Goal: Check status: Check status

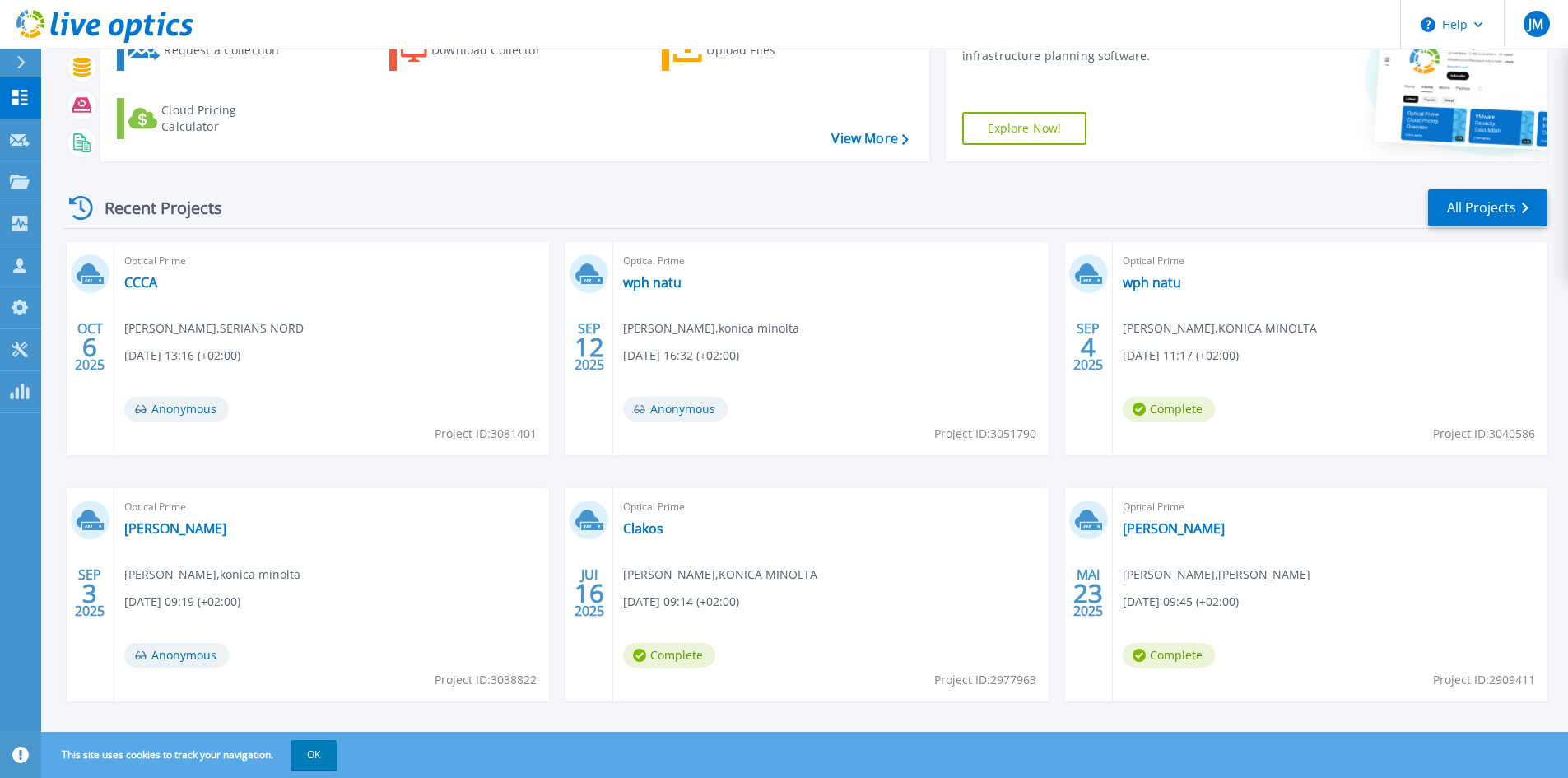
scroll to position [134, 0]
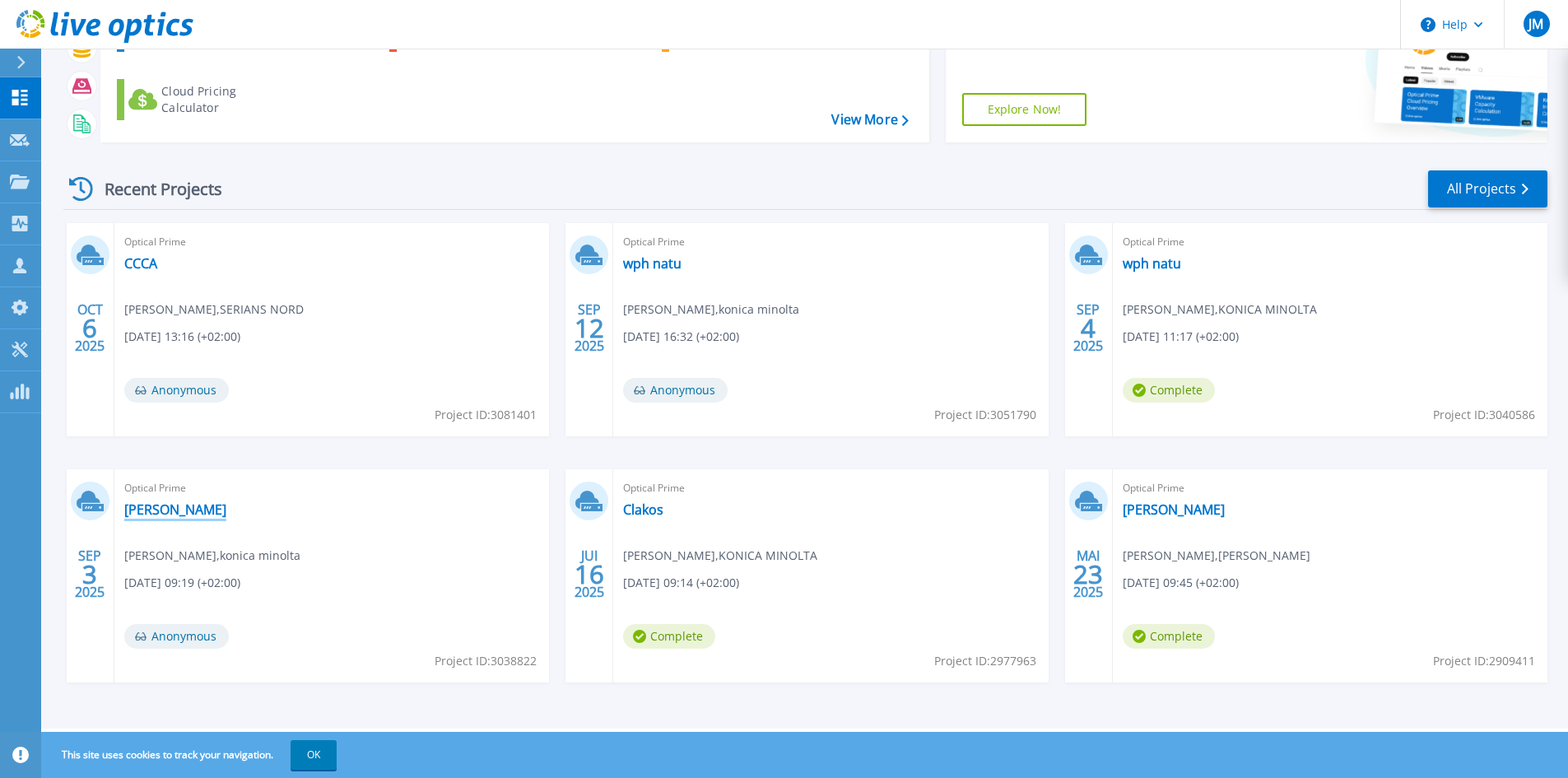
click at [147, 508] on link "[PERSON_NAME]" at bounding box center [175, 508] width 102 height 16
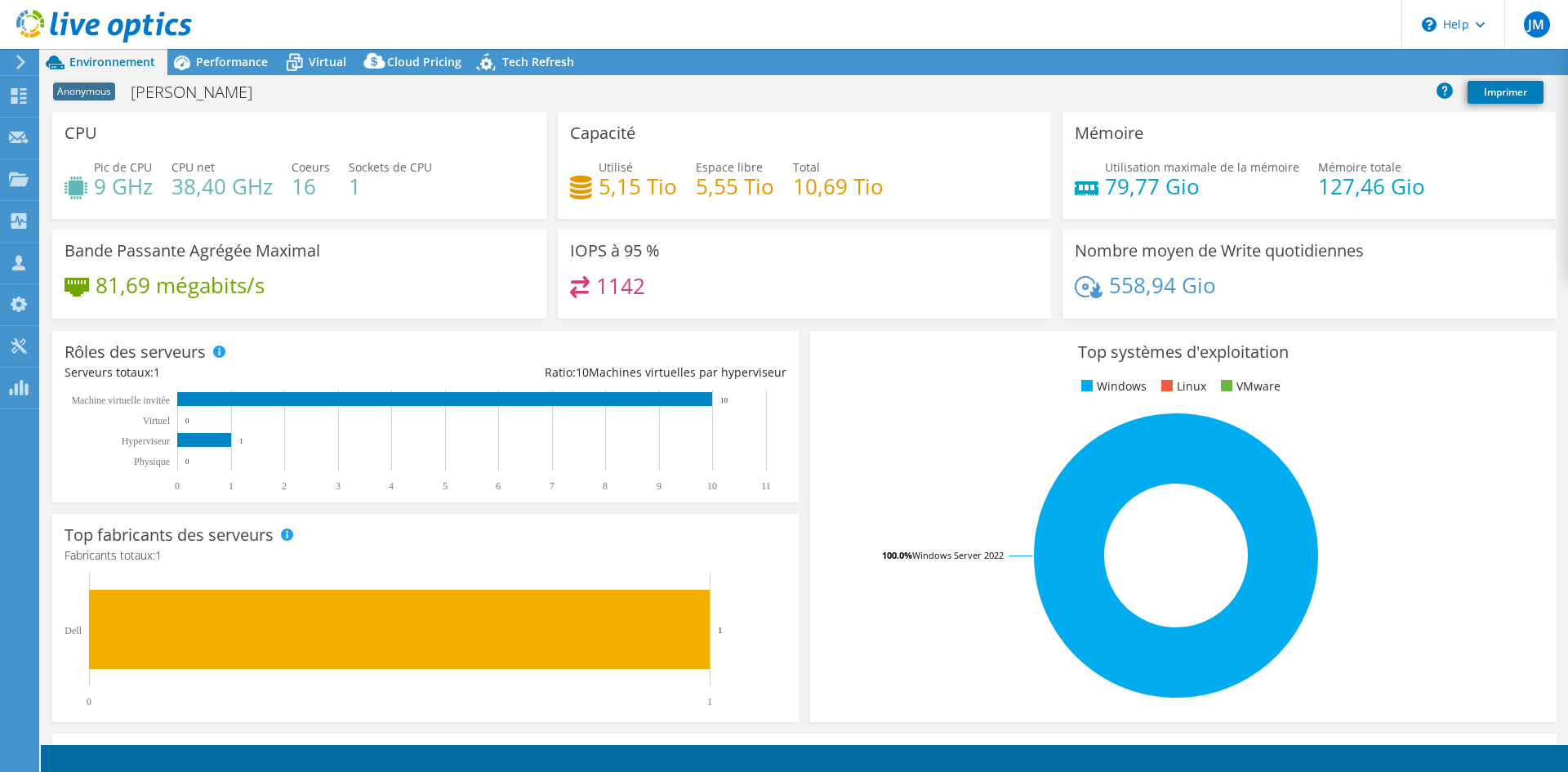
select select "USD"
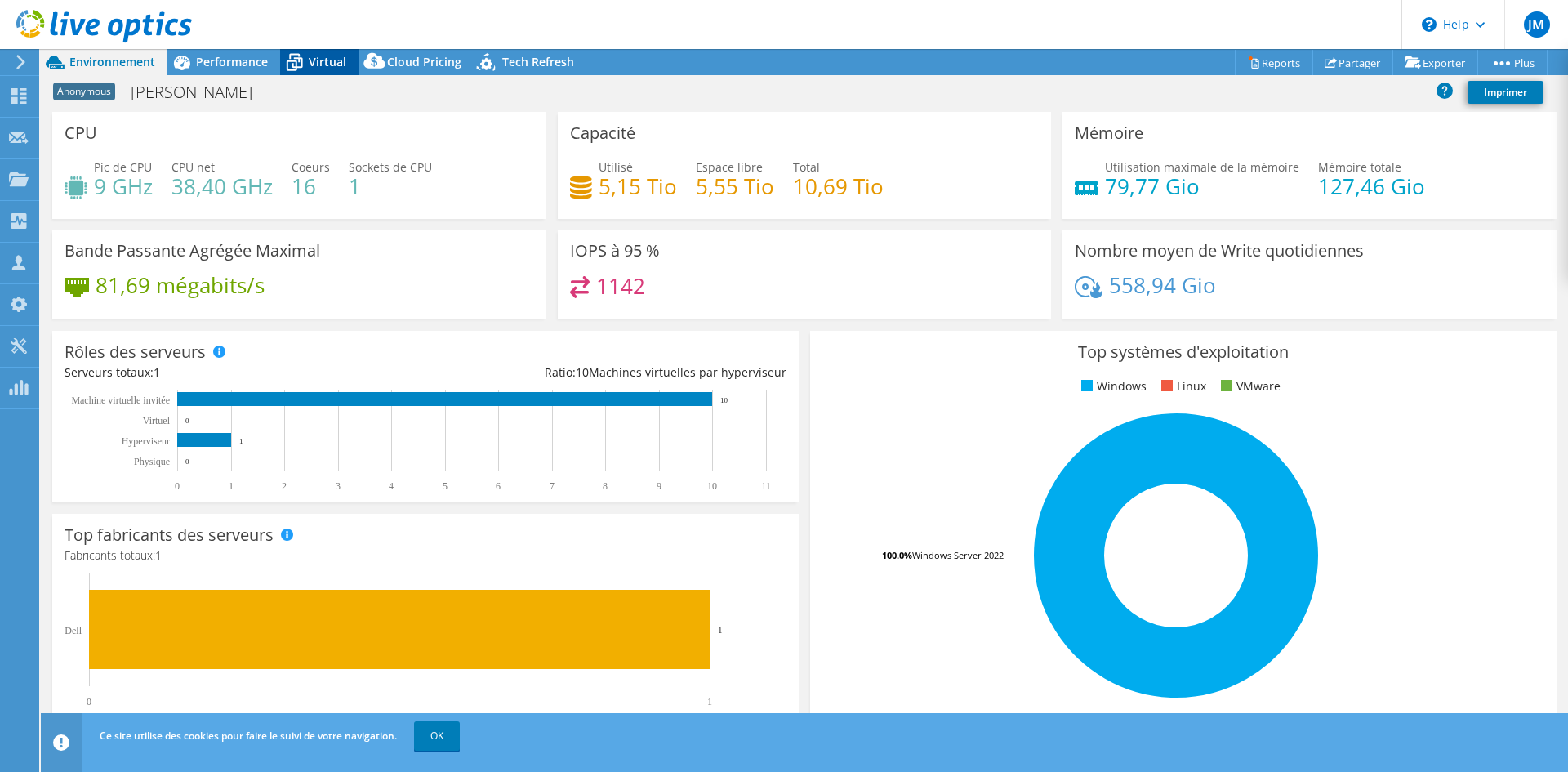
click at [334, 67] on span "Virtual" at bounding box center [327, 61] width 38 height 15
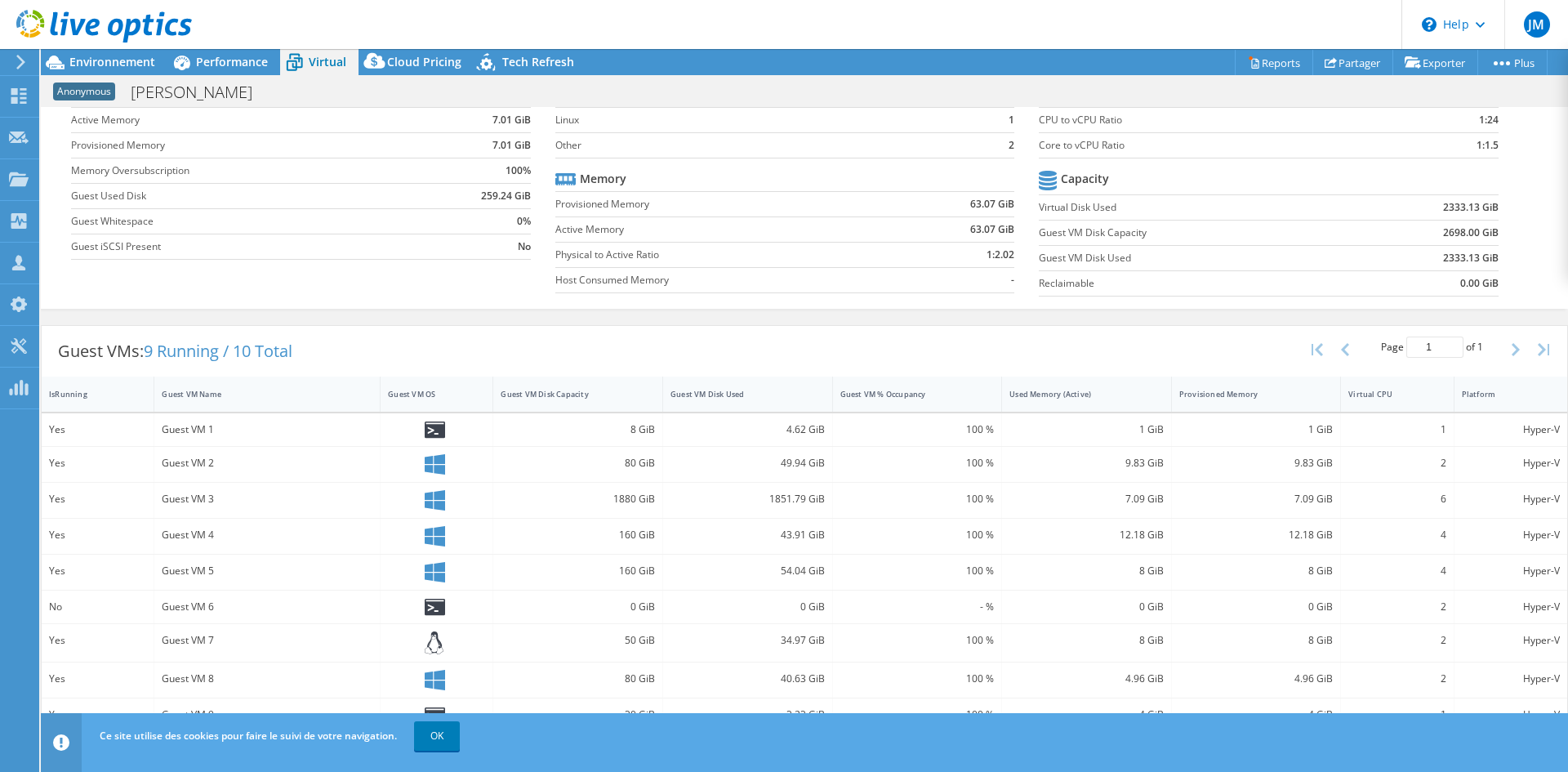
scroll to position [139, 0]
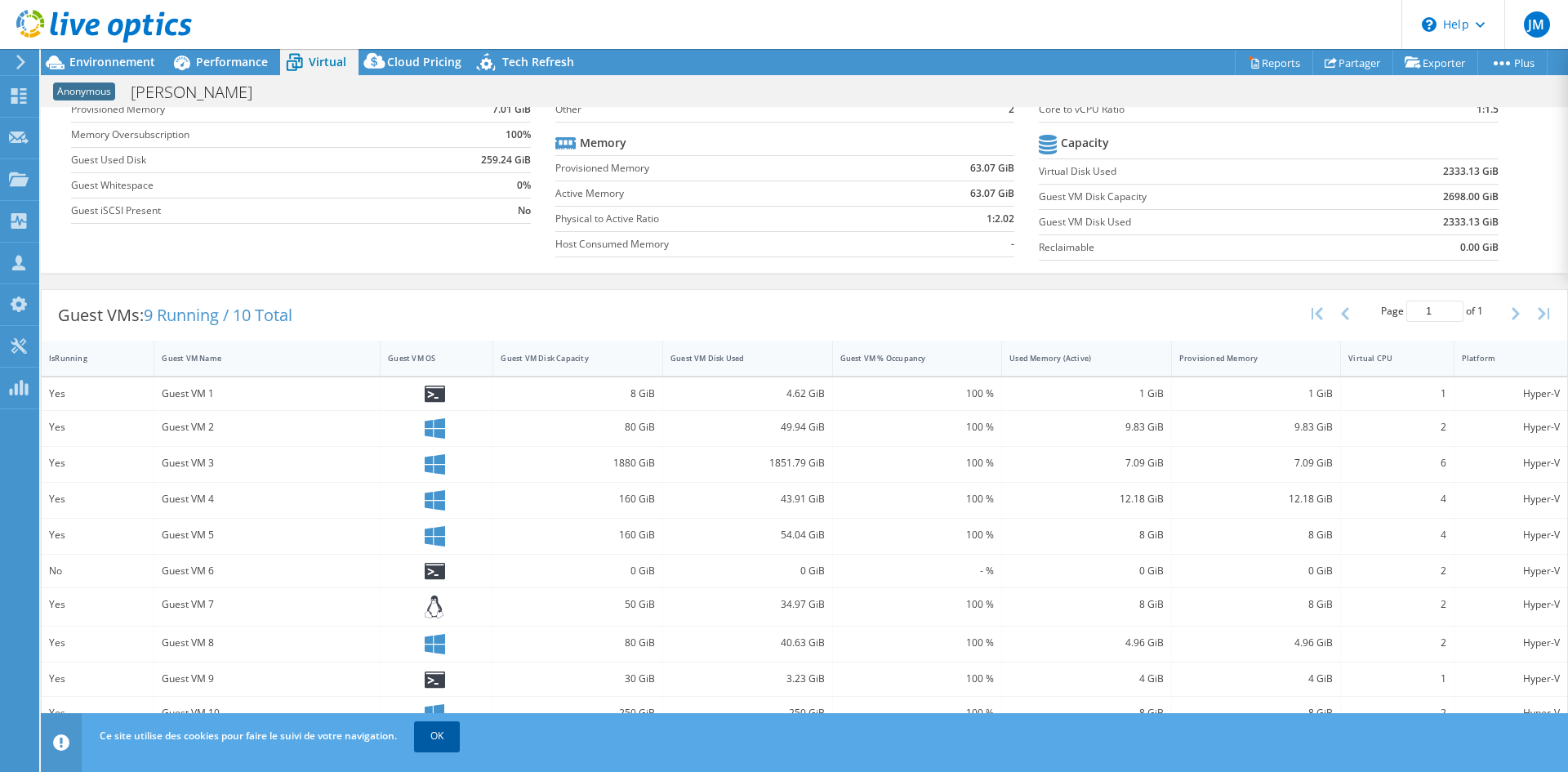
click at [430, 738] on link "OK" at bounding box center [436, 735] width 45 height 29
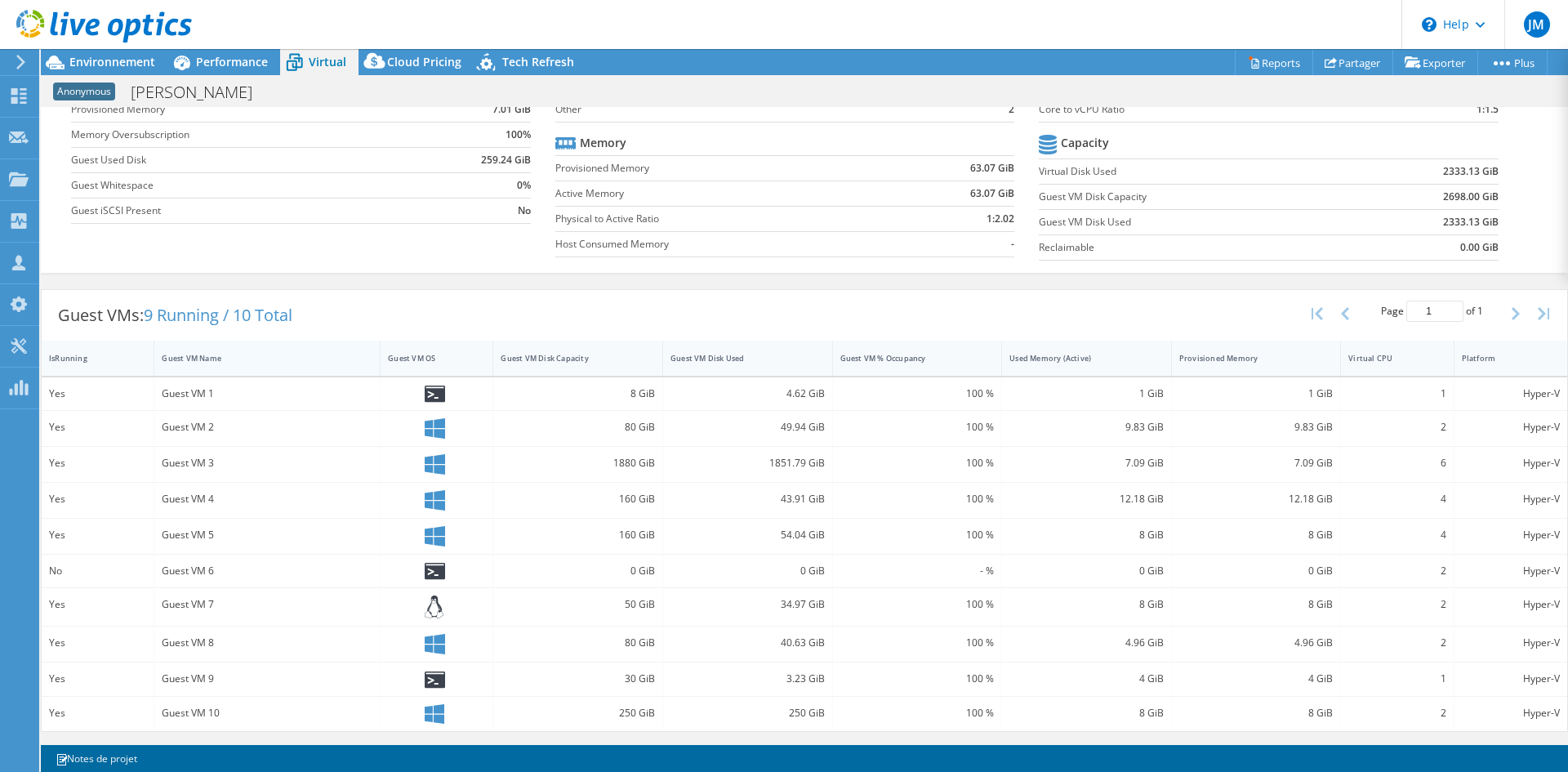
scroll to position [0, 0]
